Goal: Check status: Check status

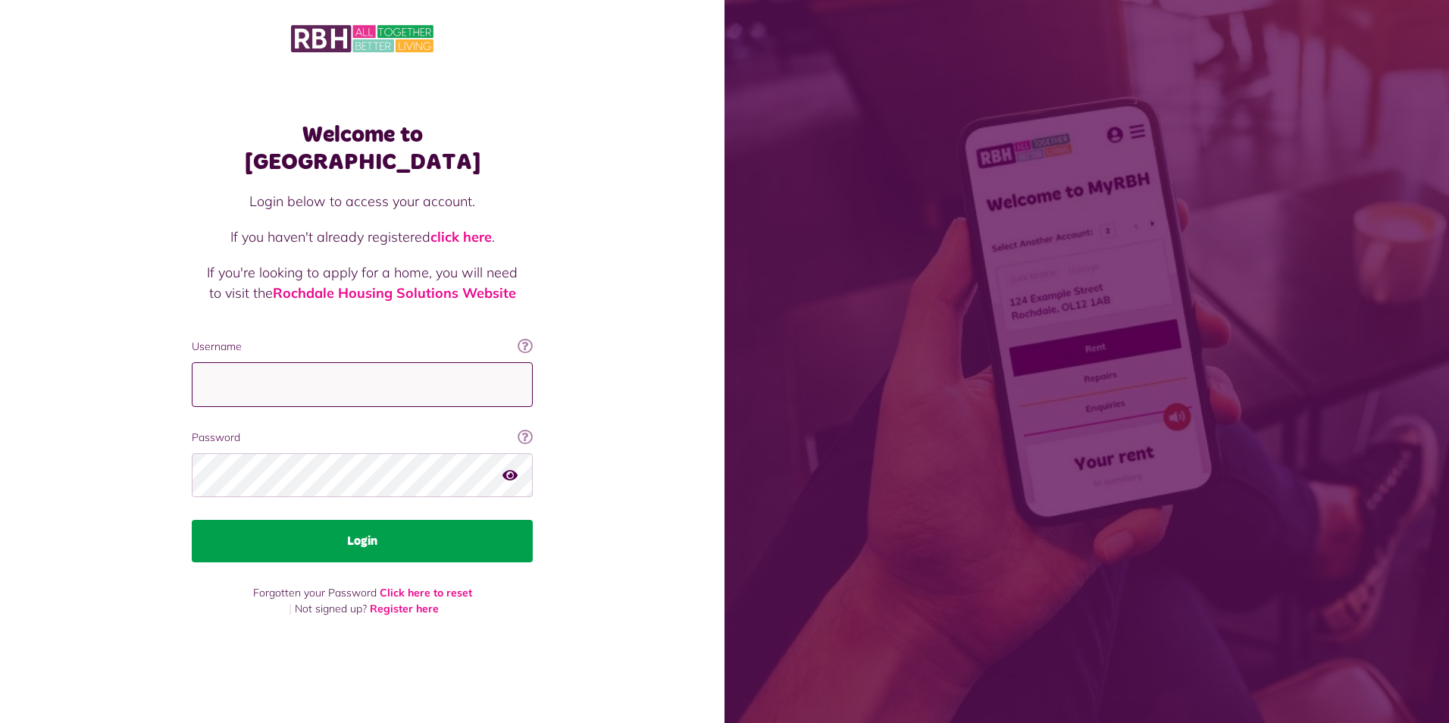
type input "**********"
click at [365, 533] on button "Login" at bounding box center [362, 541] width 341 height 42
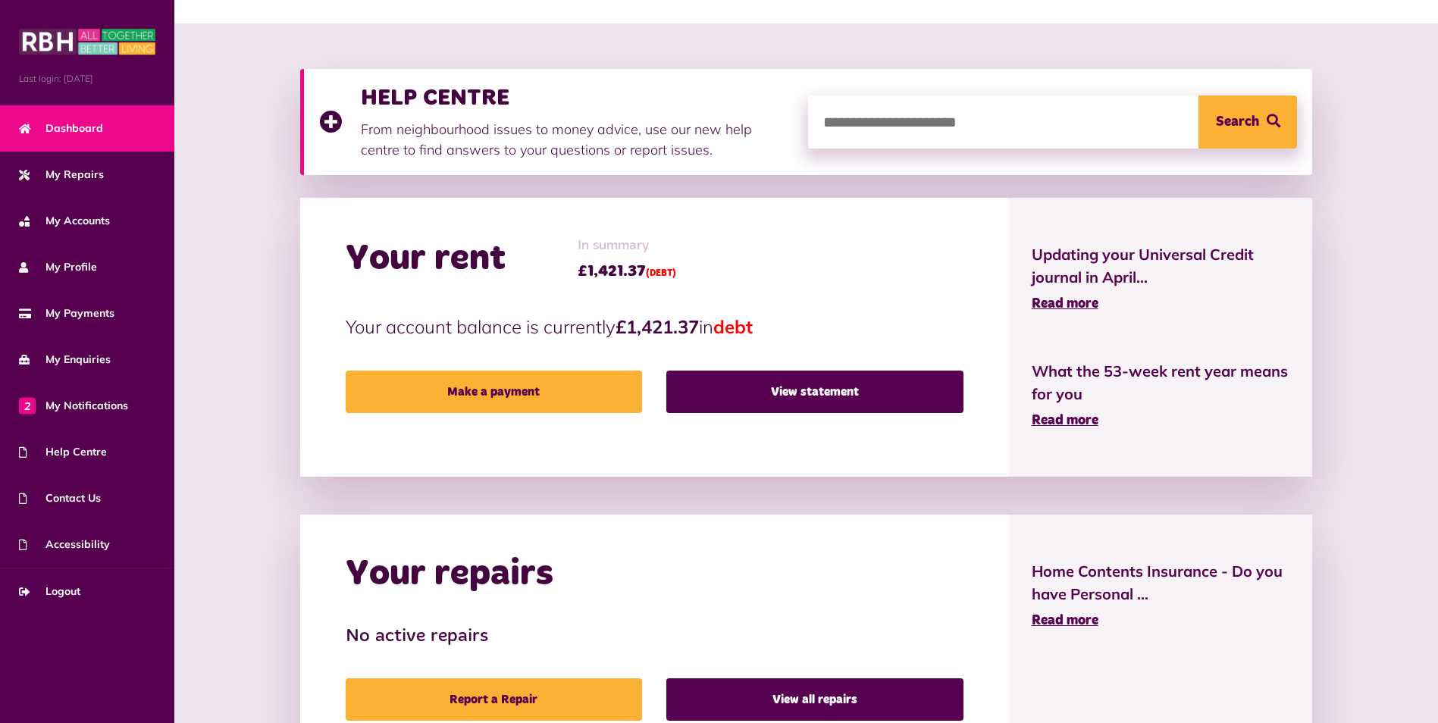
scroll to position [146, 0]
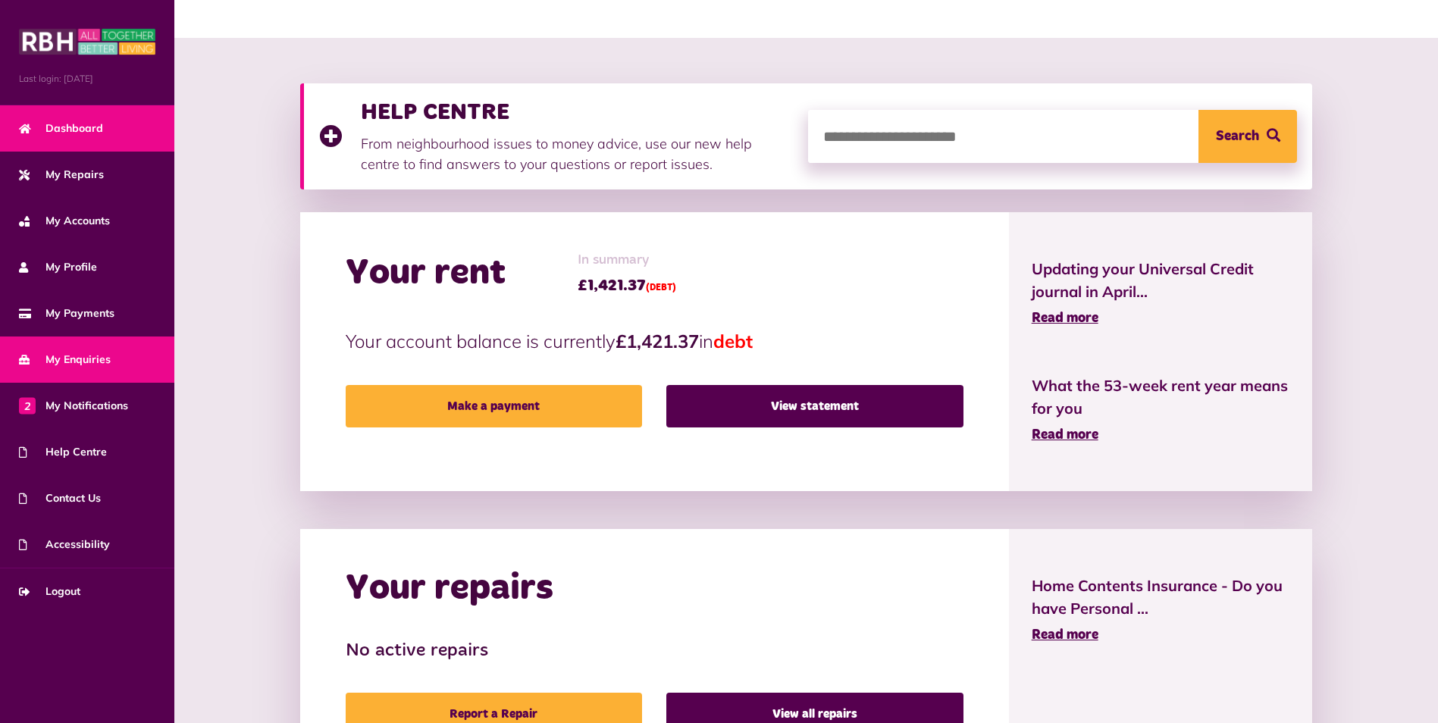
click at [98, 358] on span "My Enquiries" at bounding box center [65, 360] width 92 height 16
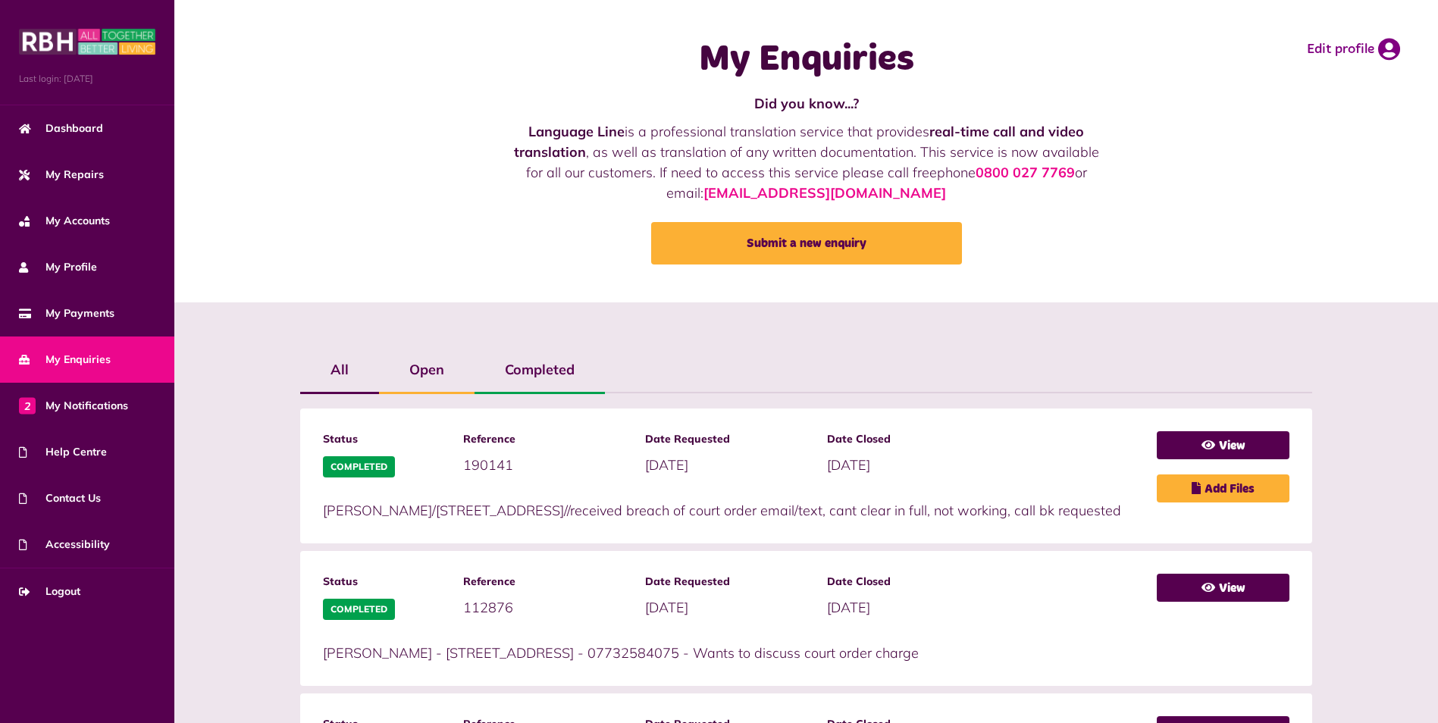
click at [559, 375] on label "Completed" at bounding box center [539, 370] width 130 height 44
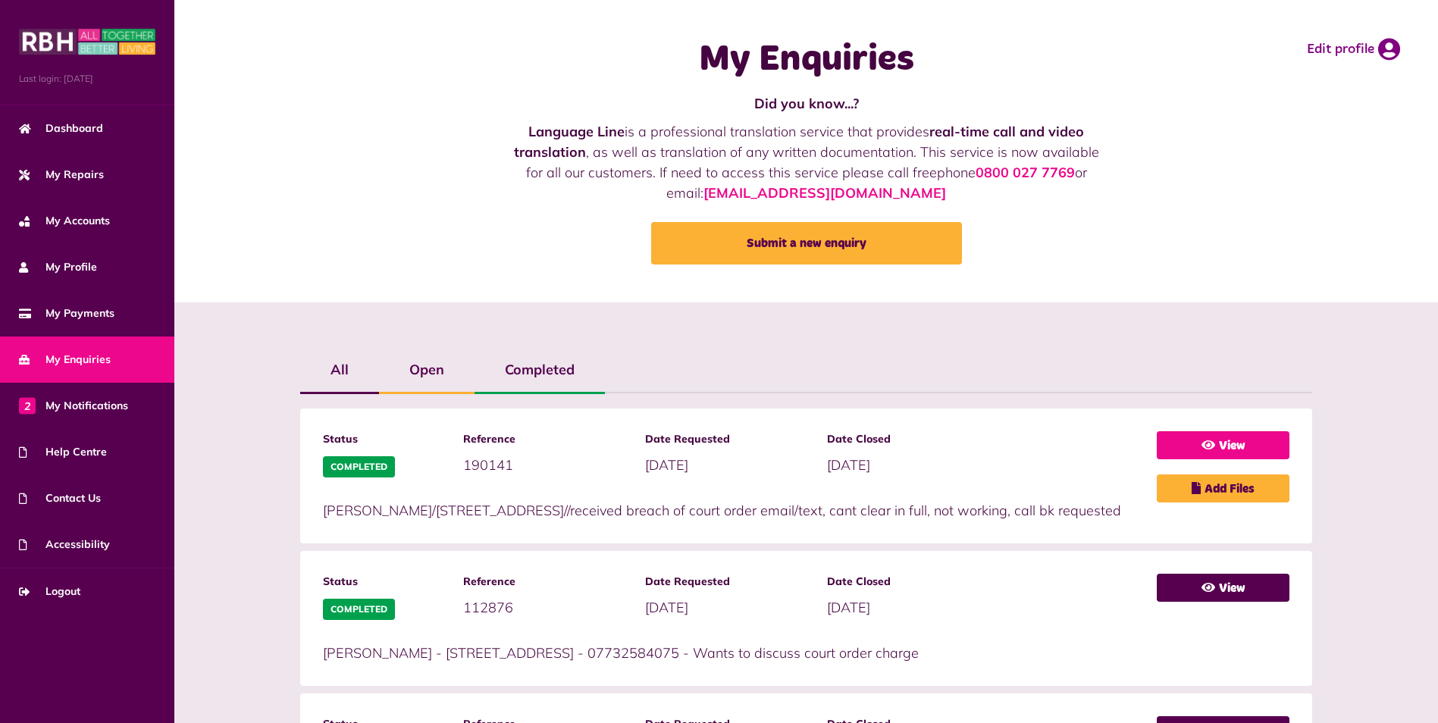
click at [1265, 449] on link "View" at bounding box center [1222, 445] width 133 height 28
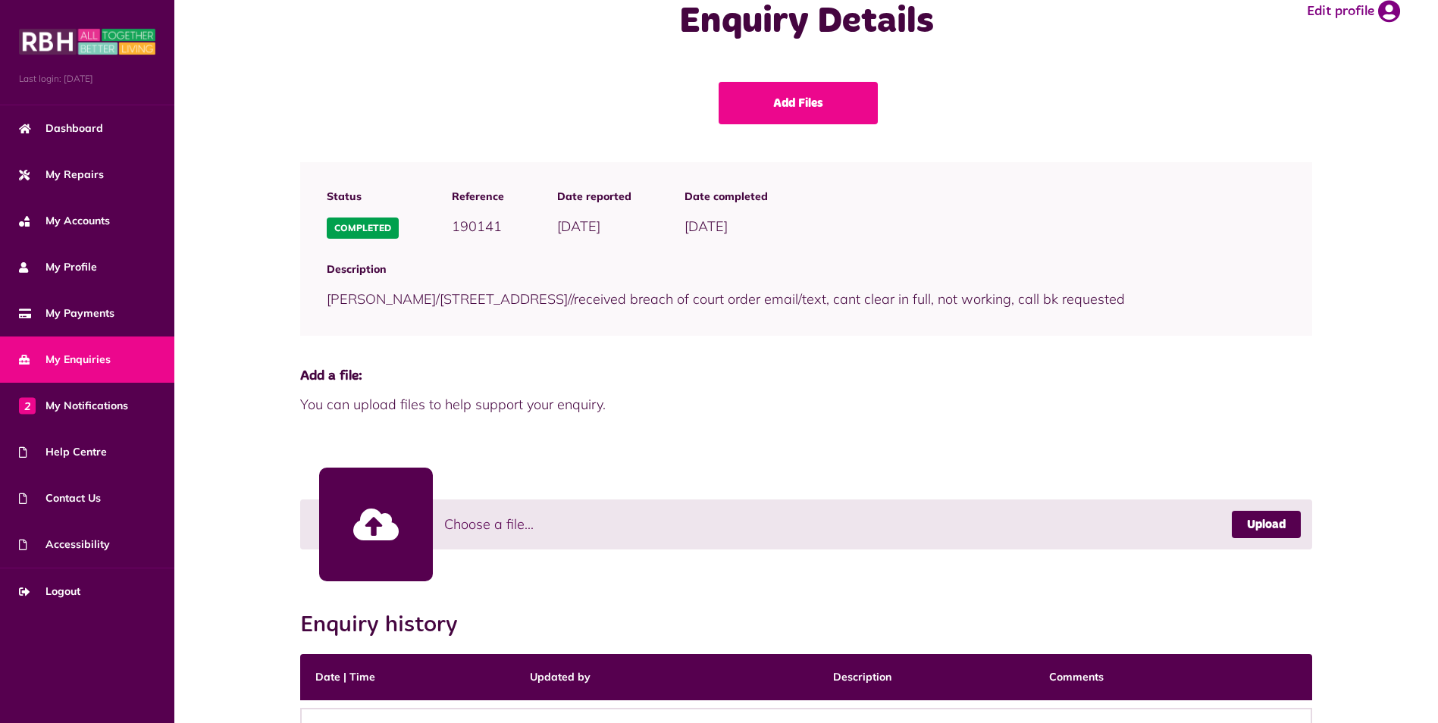
scroll to position [76, 0]
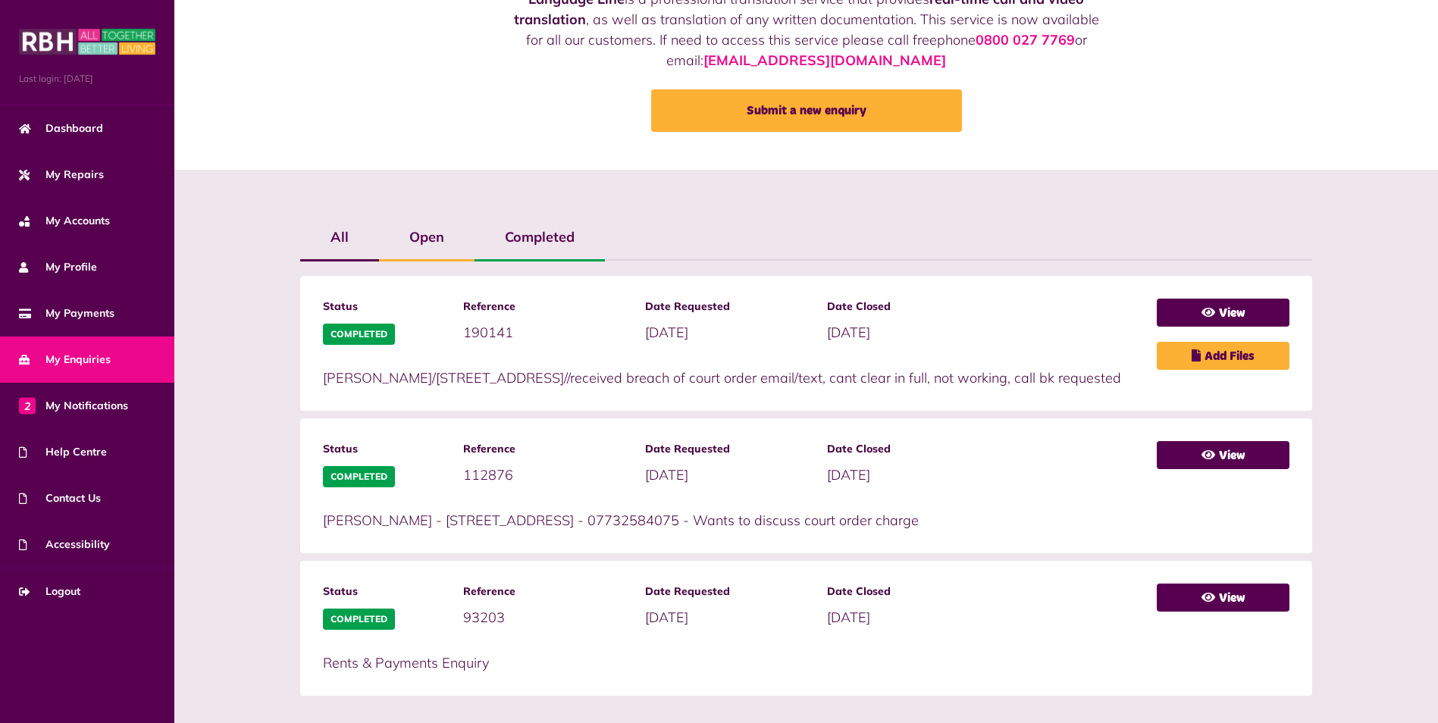
scroll to position [151, 0]
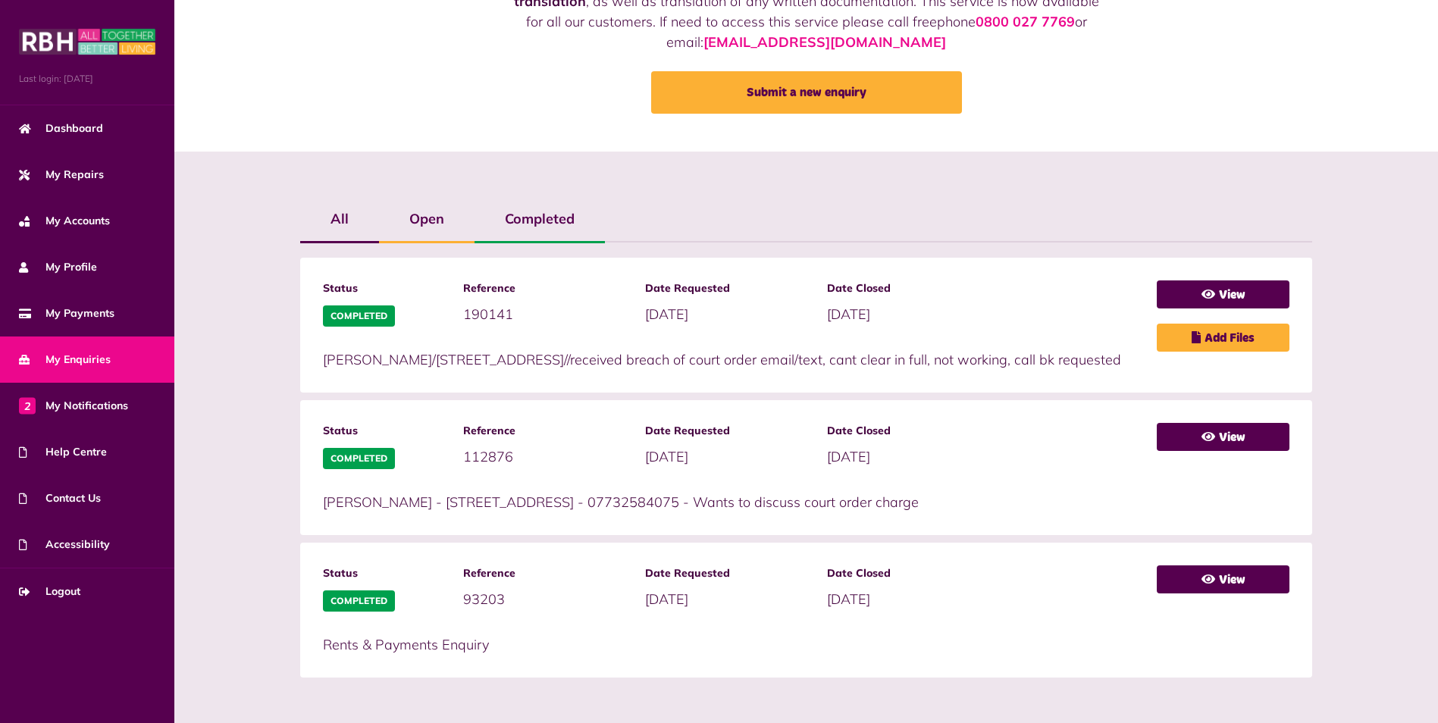
click at [549, 218] on label "Completed" at bounding box center [539, 219] width 130 height 44
click at [415, 217] on label "Open" at bounding box center [426, 219] width 95 height 44
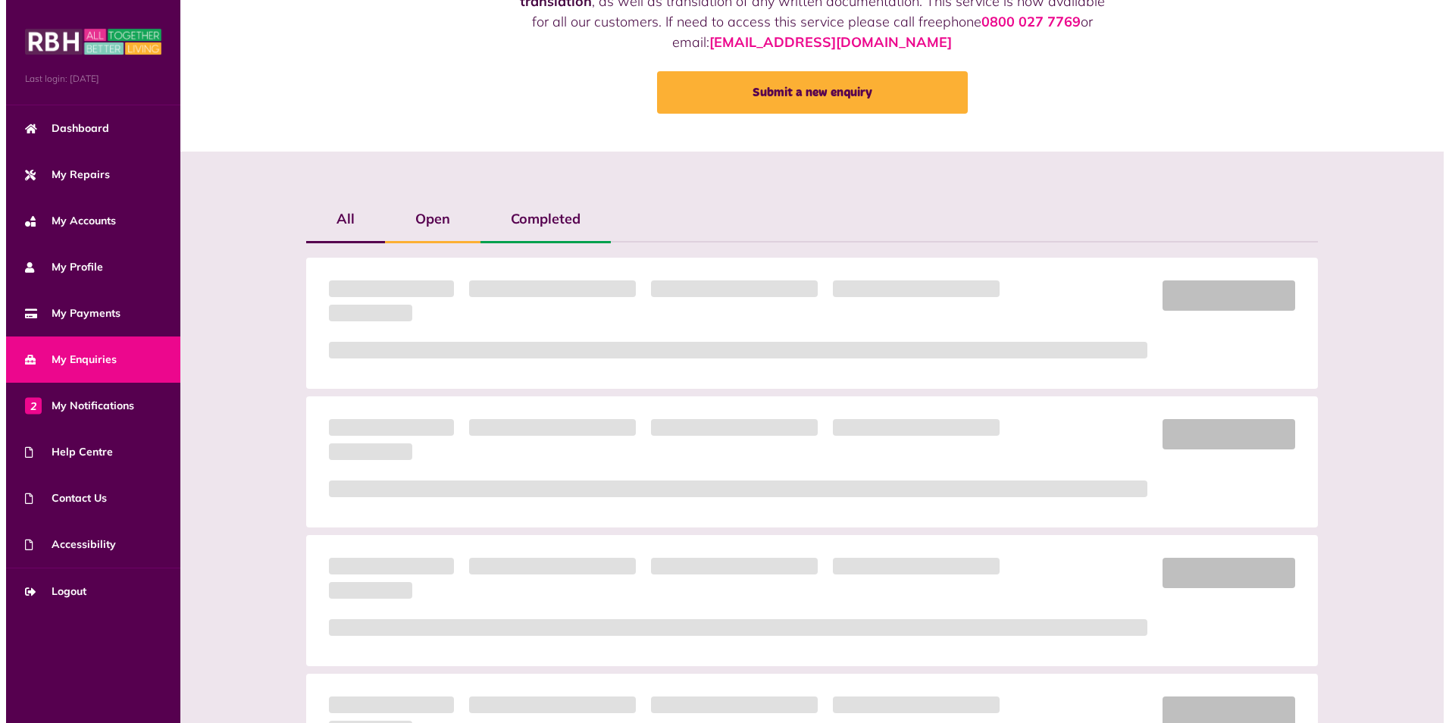
scroll to position [0, 0]
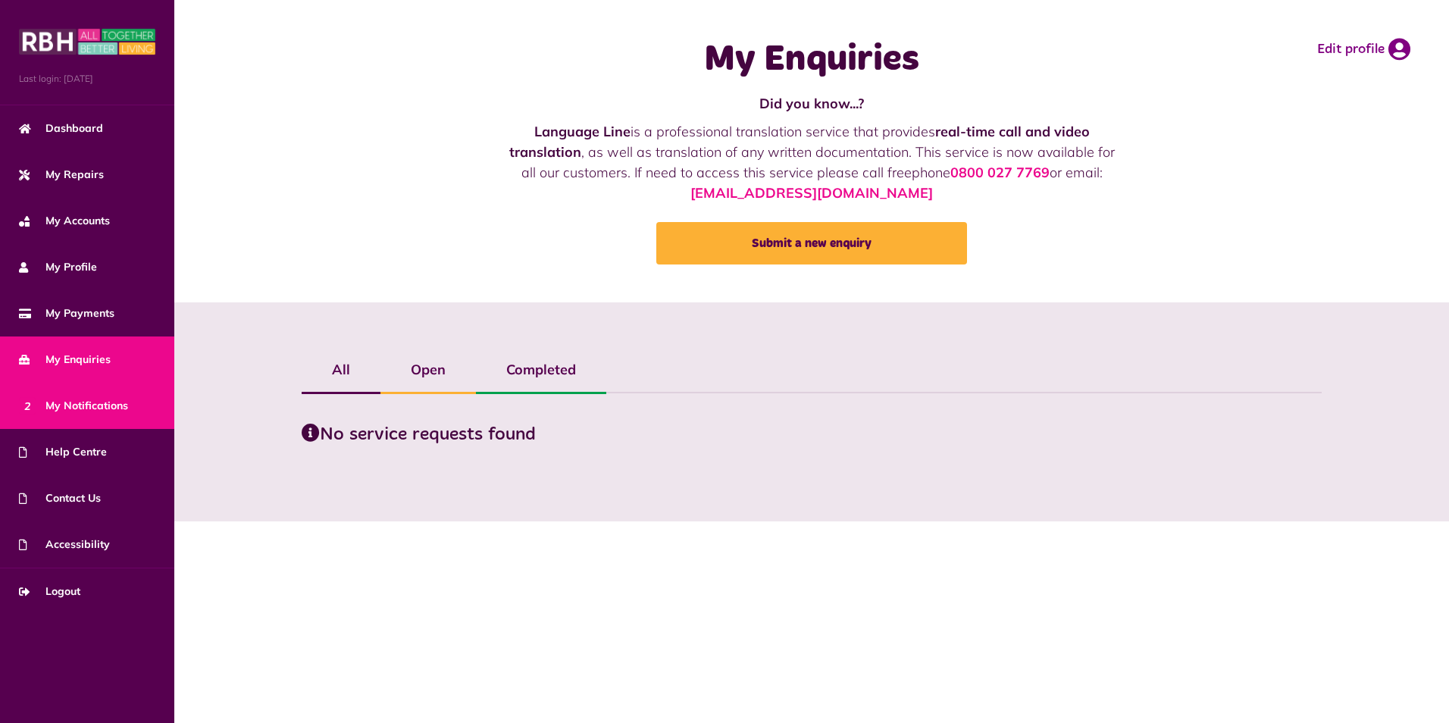
click at [95, 405] on span "2 My Notifications" at bounding box center [73, 406] width 109 height 16
click at [86, 414] on span "2 My Notifications" at bounding box center [73, 406] width 109 height 16
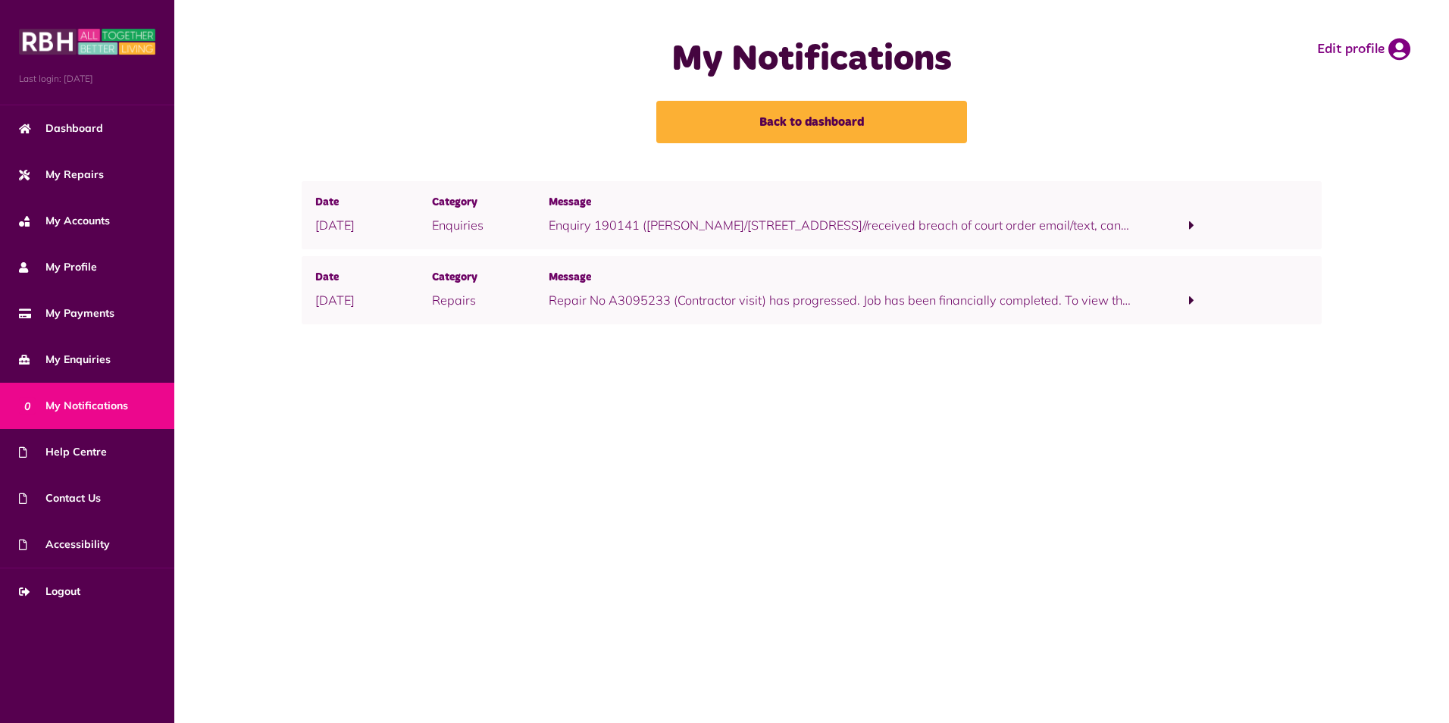
click at [1189, 225] on span at bounding box center [1191, 225] width 5 height 14
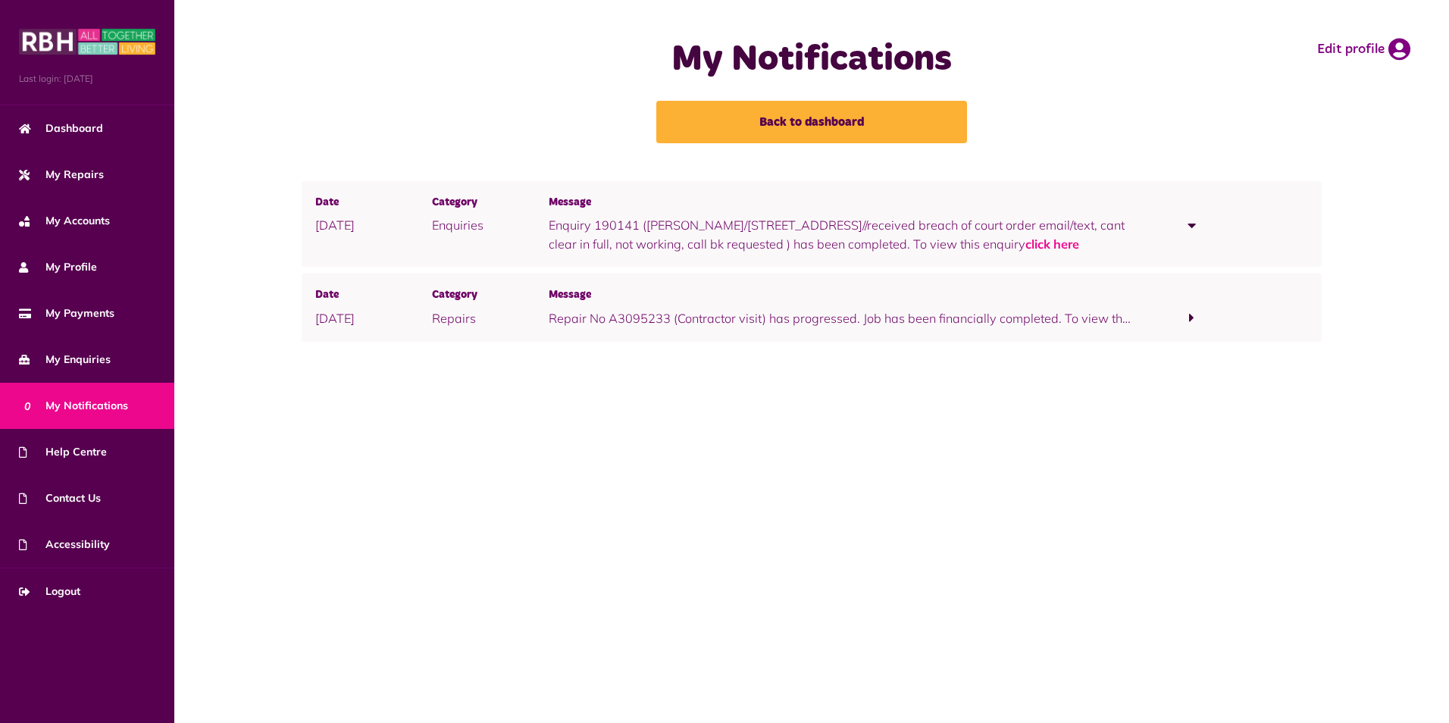
click at [1194, 318] on span at bounding box center [1191, 318] width 117 height 20
click at [612, 340] on link "click here" at bounding box center [610, 336] width 54 height 15
